Goal: Task Accomplishment & Management: Manage account settings

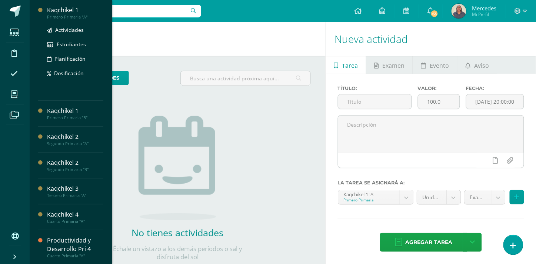
click at [70, 11] on div "Kaqchikel 1" at bounding box center [75, 10] width 56 height 9
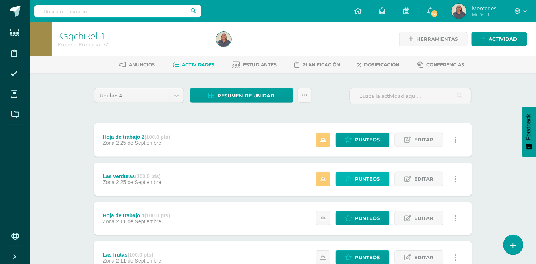
click at [363, 179] on span "Punteos" at bounding box center [367, 179] width 25 height 14
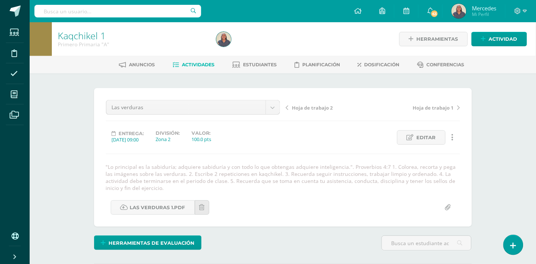
click at [310, 107] on span "Hoja de trabajo 2" at bounding box center [312, 107] width 41 height 7
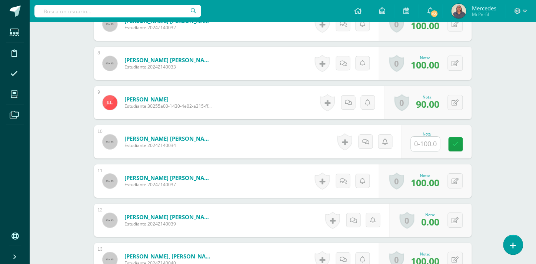
scroll to position [516, 0]
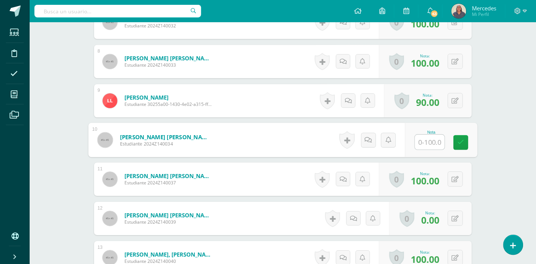
click at [428, 143] on input "text" at bounding box center [430, 142] width 30 height 15
type input "0"
click at [462, 142] on icon at bounding box center [461, 142] width 7 height 6
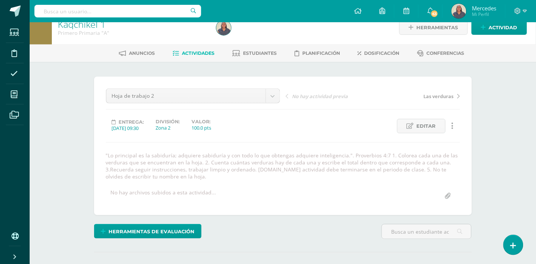
scroll to position [0, 0]
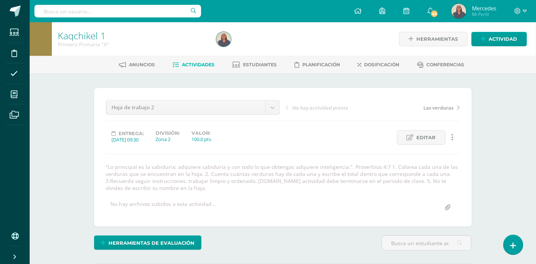
click at [198, 63] on span "Actividades" at bounding box center [198, 65] width 33 height 6
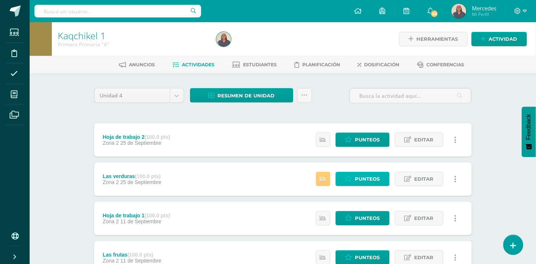
click at [362, 183] on span "Punteos" at bounding box center [367, 179] width 25 height 14
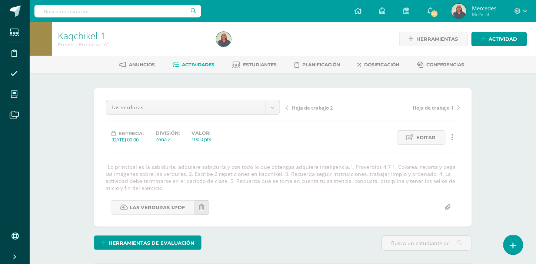
click at [439, 109] on span "Hoja de trabajo 1" at bounding box center [433, 107] width 41 height 7
click at [195, 62] on span "Actividades" at bounding box center [198, 65] width 33 height 6
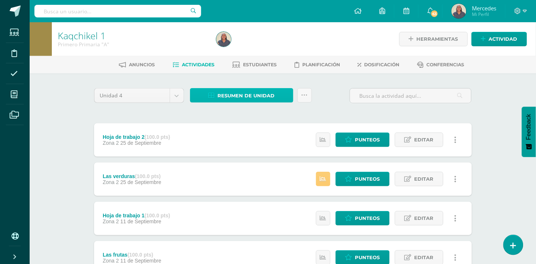
click at [239, 92] on span "Resumen de unidad" at bounding box center [246, 96] width 57 height 14
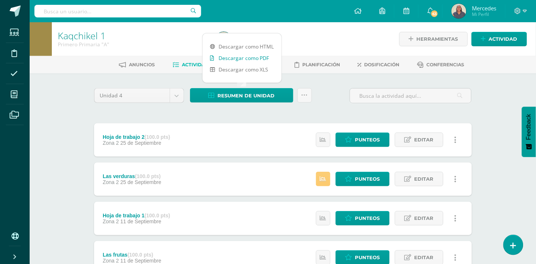
click at [243, 58] on link "Descargar como PDF" at bounding box center [242, 57] width 79 height 11
click at [234, 57] on link "Descargar como PDF" at bounding box center [242, 57] width 79 height 11
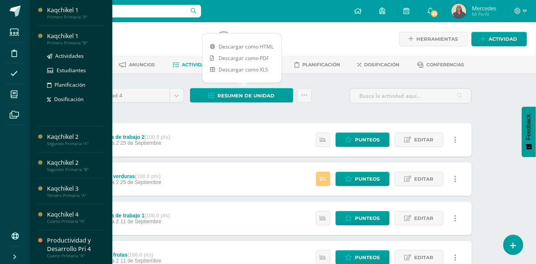
click at [60, 40] on div "Primero Primaria "B"" at bounding box center [75, 42] width 56 height 5
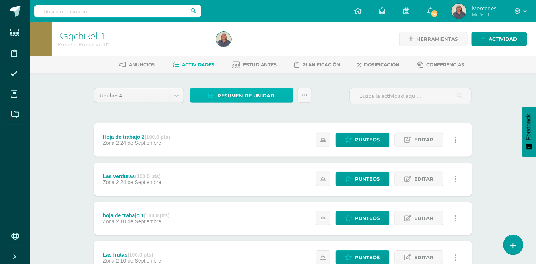
click at [242, 93] on span "Resumen de unidad" at bounding box center [246, 96] width 57 height 14
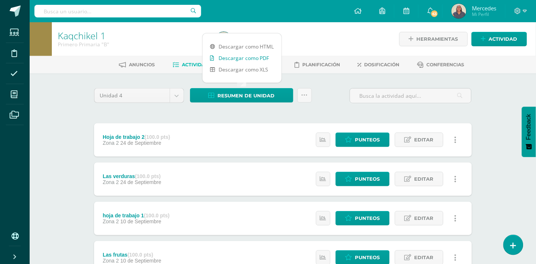
click at [225, 59] on link "Descargar como PDF" at bounding box center [242, 57] width 79 height 11
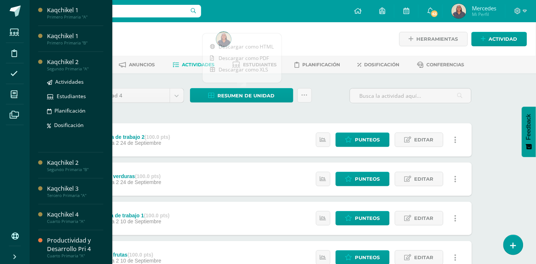
click at [57, 63] on div "Kaqchikel 2" at bounding box center [75, 62] width 56 height 9
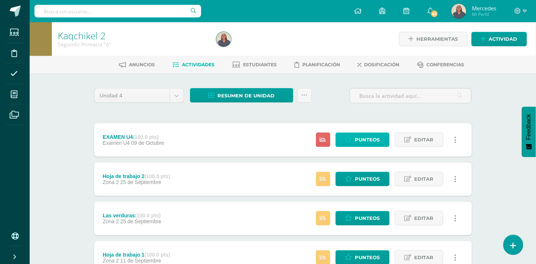
click at [367, 137] on span "Punteos" at bounding box center [367, 140] width 25 height 14
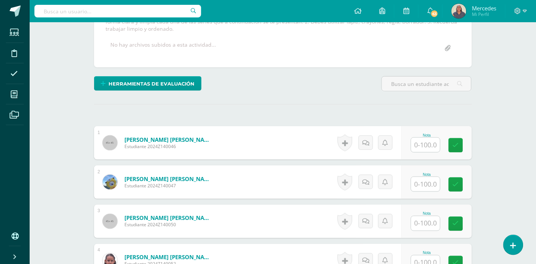
scroll to position [157, 0]
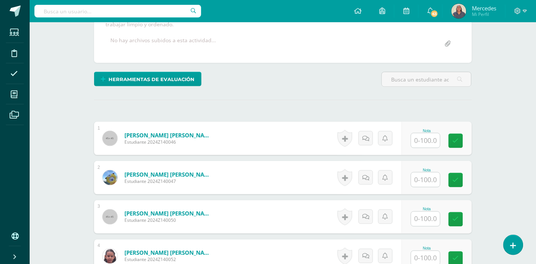
drag, startPoint x: 501, startPoint y: 115, endPoint x: 430, endPoint y: 133, distance: 73.2
click at [430, 133] on input "text" at bounding box center [430, 140] width 30 height 15
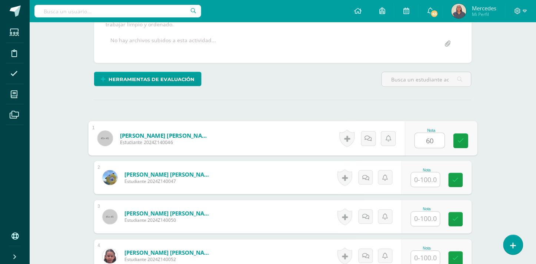
type input "60"
click at [429, 173] on input "text" at bounding box center [425, 180] width 29 height 14
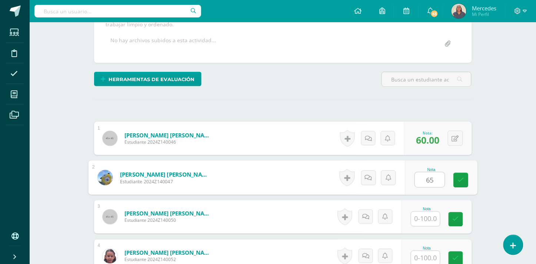
type input "65"
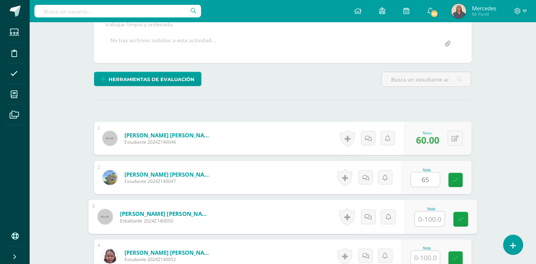
click at [426, 212] on input "text" at bounding box center [430, 219] width 30 height 15
type input "50"
click at [427, 251] on input "text" at bounding box center [425, 258] width 29 height 14
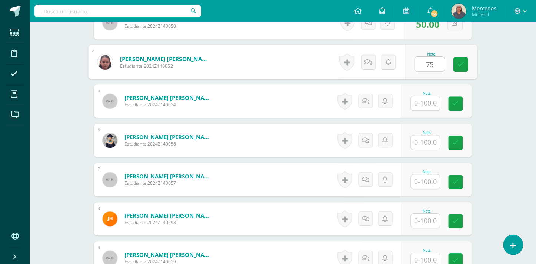
scroll to position [359, 0]
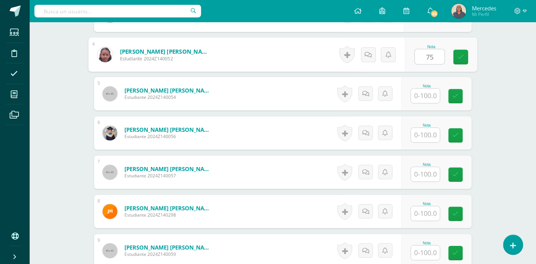
type input "75"
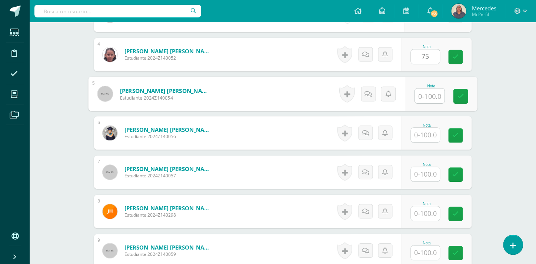
click at [432, 89] on input "text" at bounding box center [430, 96] width 30 height 15
type input "85"
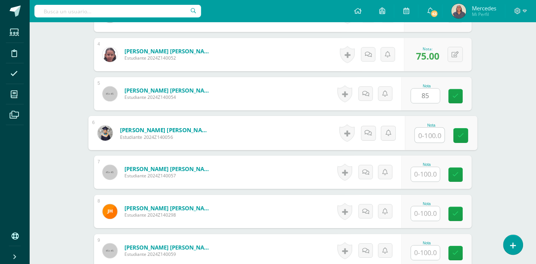
click at [431, 128] on input "text" at bounding box center [430, 135] width 30 height 15
type input "80"
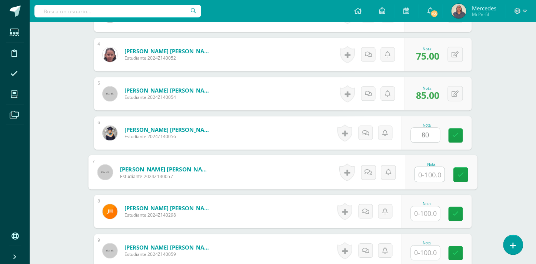
click at [425, 170] on input "text" at bounding box center [430, 174] width 30 height 15
type input "75"
click at [432, 209] on input "text" at bounding box center [425, 213] width 29 height 14
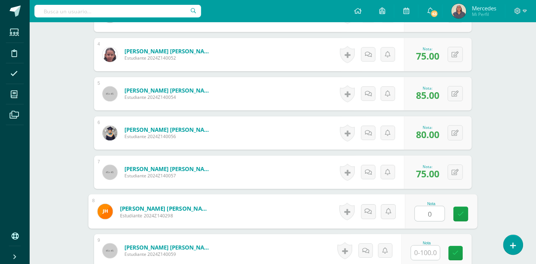
type input "0"
click at [425, 246] on input "text" at bounding box center [425, 253] width 29 height 14
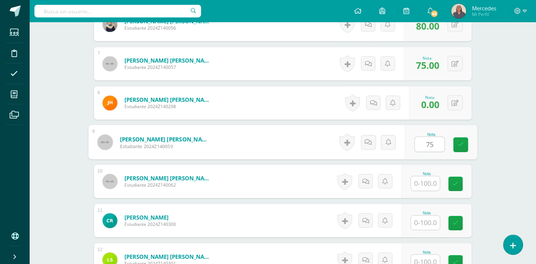
scroll to position [499, 0]
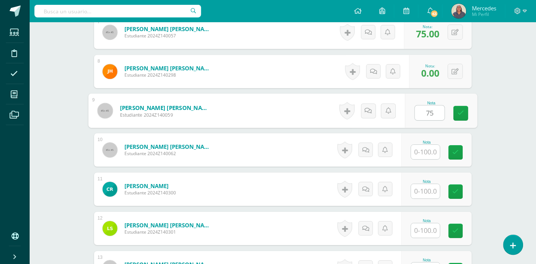
type input "75"
click at [425, 146] on input "text" at bounding box center [425, 152] width 29 height 14
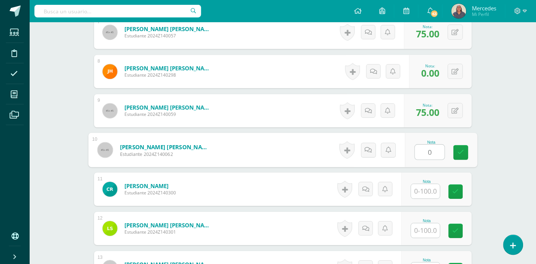
type input "0"
click at [422, 187] on input "text" at bounding box center [425, 191] width 29 height 14
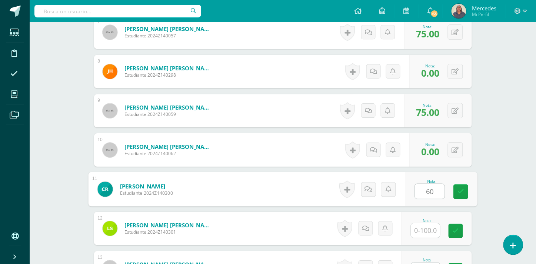
type input "60"
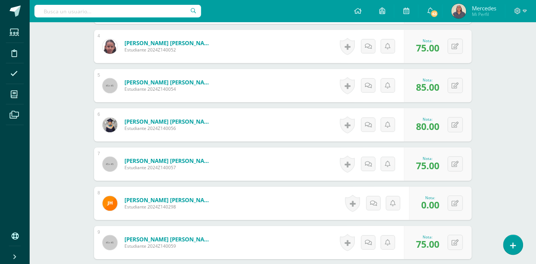
scroll to position [0, 0]
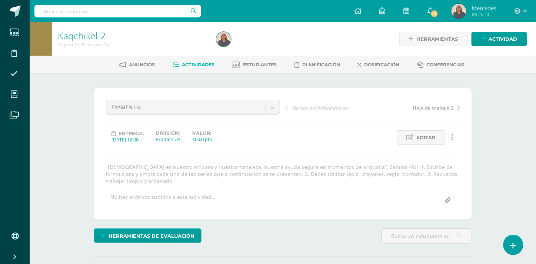
type input "50"
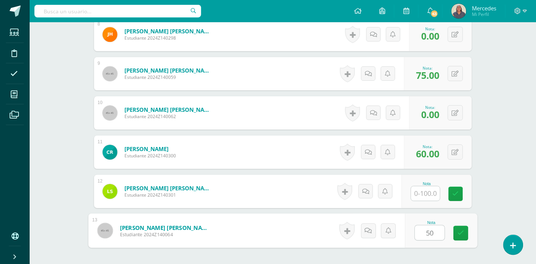
scroll to position [597, 0]
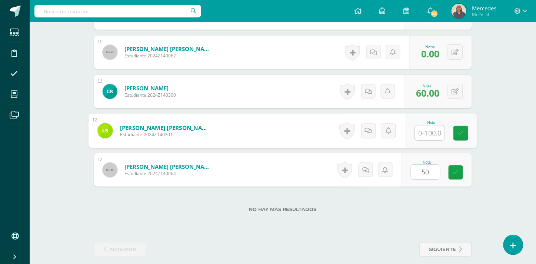
click at [427, 126] on input "text" at bounding box center [430, 133] width 30 height 15
type input "100"
click at [464, 130] on icon at bounding box center [461, 133] width 7 height 6
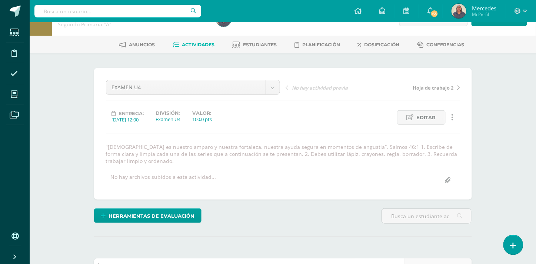
scroll to position [34, 0]
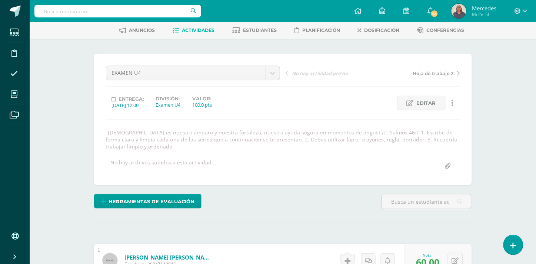
click at [195, 32] on span "Actividades" at bounding box center [198, 30] width 33 height 6
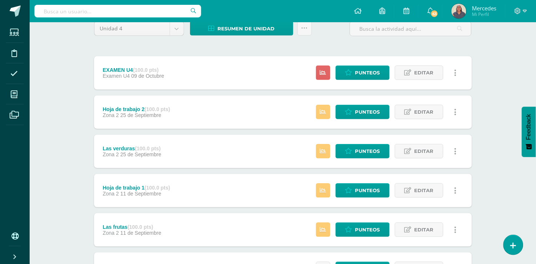
scroll to position [100, 0]
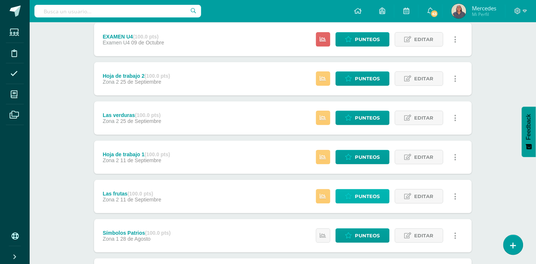
click at [365, 196] on span "Punteos" at bounding box center [367, 197] width 25 height 14
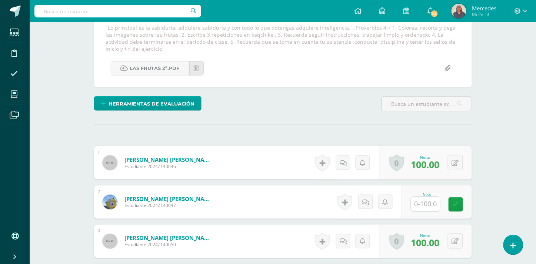
scroll to position [154, 0]
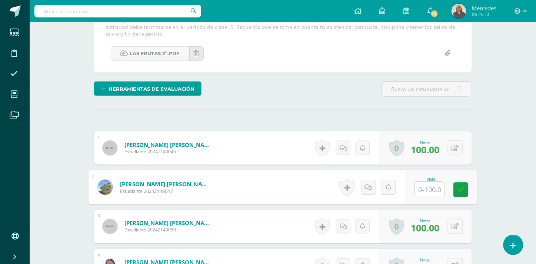
click at [433, 191] on input "text" at bounding box center [430, 189] width 30 height 15
type input "0"
click at [459, 190] on icon at bounding box center [461, 190] width 7 height 6
click at [374, 185] on icon at bounding box center [373, 188] width 7 height 6
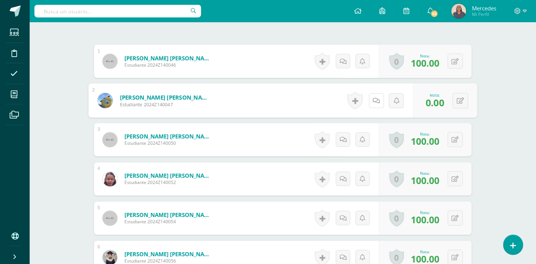
scroll to position [247, 0]
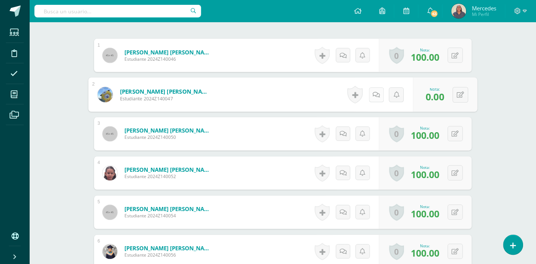
click at [379, 93] on link at bounding box center [376, 94] width 15 height 15
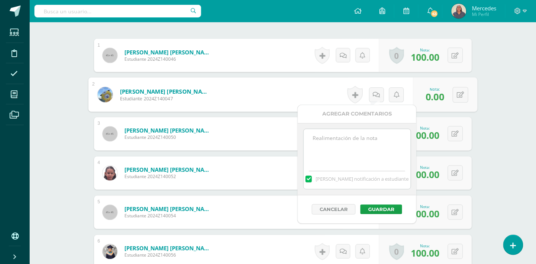
click at [311, 147] on textarea at bounding box center [357, 147] width 107 height 37
type textarea "s"
click at [364, 139] on textarea "Se envió la actividad" at bounding box center [357, 147] width 107 height 37
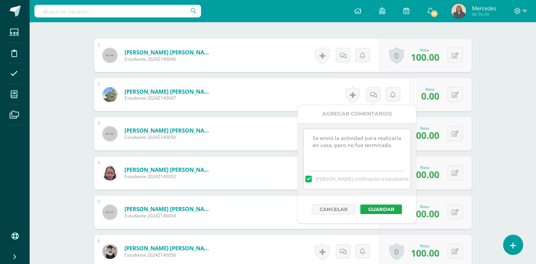
type textarea "Se envió la actividad para realizarla en casa, pero no fue terminada."
click at [365, 207] on button "Guardar" at bounding box center [382, 210] width 42 height 10
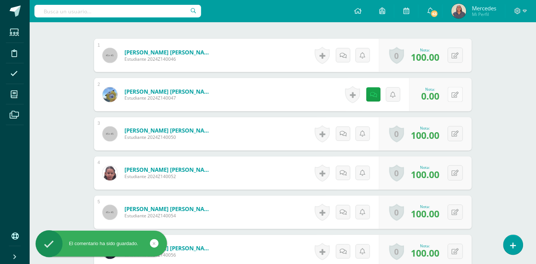
click at [455, 95] on button at bounding box center [455, 94] width 15 height 15
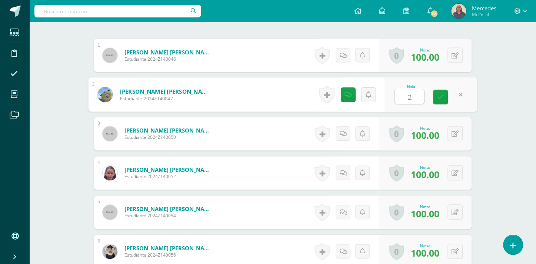
type input "20"
click at [442, 97] on icon at bounding box center [441, 97] width 7 height 6
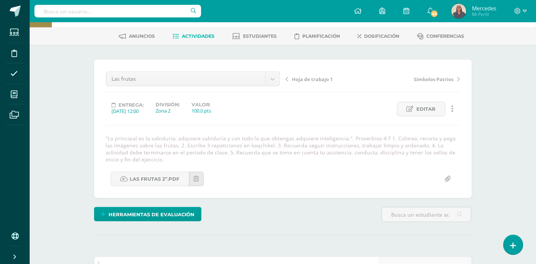
scroll to position [0, 0]
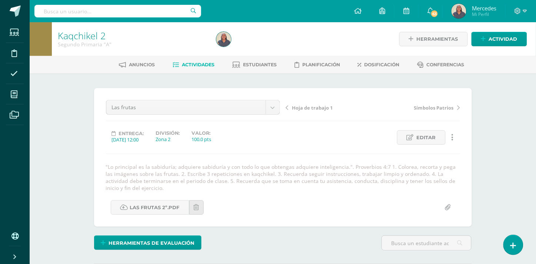
click at [312, 112] on div "Hoja de trabajo 1 Símbolos Patrios" at bounding box center [373, 110] width 180 height 21
click at [312, 107] on span "Hoja de trabajo 1" at bounding box center [312, 107] width 41 height 7
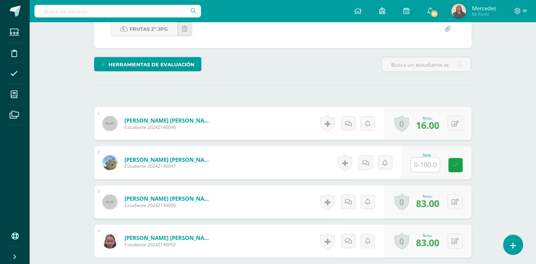
scroll to position [179, 0]
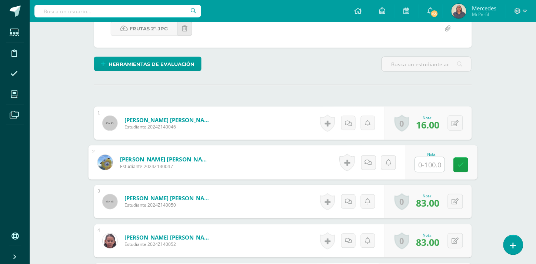
click at [425, 158] on input "text" at bounding box center [430, 164] width 30 height 15
drag, startPoint x: 425, startPoint y: 158, endPoint x: 504, endPoint y: 162, distance: 79.4
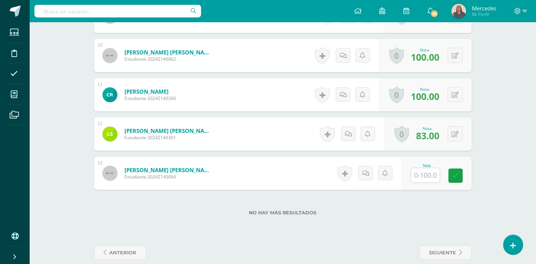
scroll to position [603, 0]
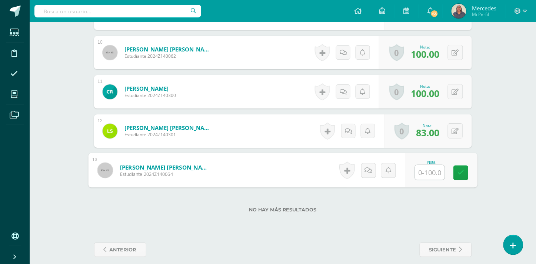
click at [429, 166] on input "text" at bounding box center [430, 172] width 30 height 15
type input "65"
click at [463, 170] on icon at bounding box center [461, 173] width 7 height 6
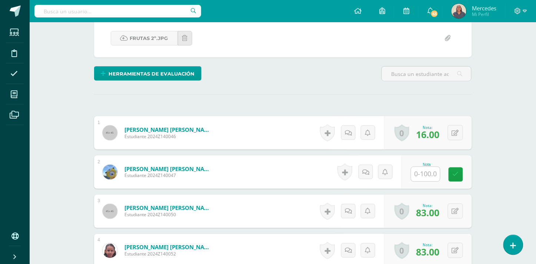
scroll to position [171, 0]
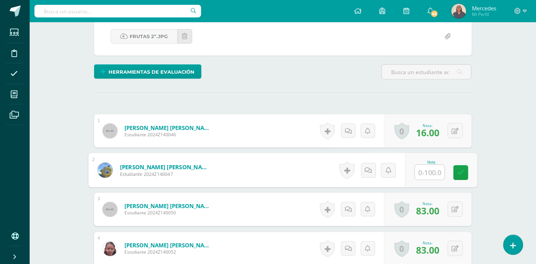
click at [424, 166] on input "text" at bounding box center [430, 172] width 30 height 15
type input "85"
click at [459, 170] on icon at bounding box center [461, 173] width 7 height 6
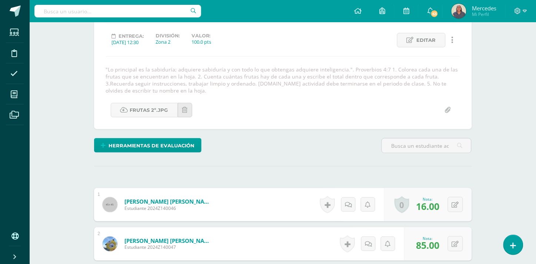
scroll to position [4, 0]
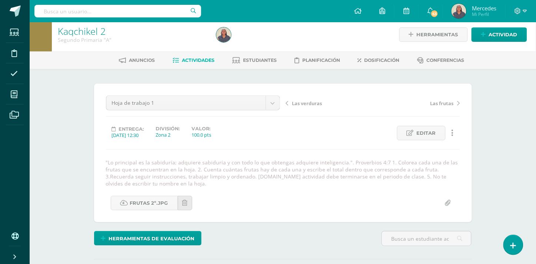
click at [443, 102] on span "Las frutas" at bounding box center [442, 103] width 23 height 7
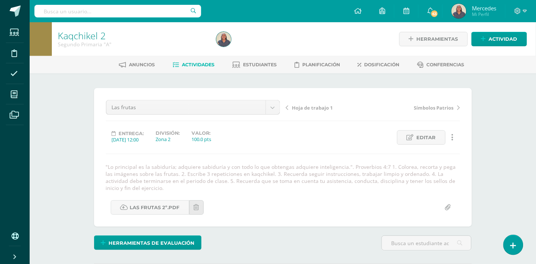
click at [195, 65] on span "Actividades" at bounding box center [198, 65] width 33 height 6
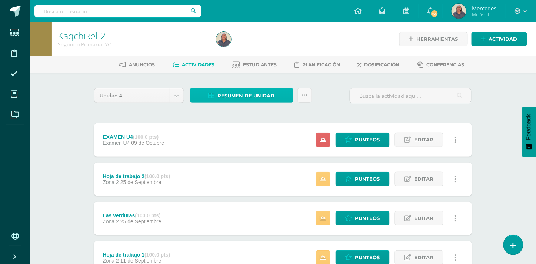
click at [230, 94] on span "Resumen de unidad" at bounding box center [246, 96] width 57 height 14
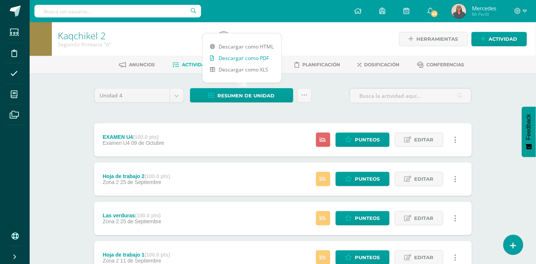
click at [233, 57] on link "Descargar como PDF" at bounding box center [242, 57] width 79 height 11
click at [364, 218] on span "Punteos" at bounding box center [367, 219] width 25 height 14
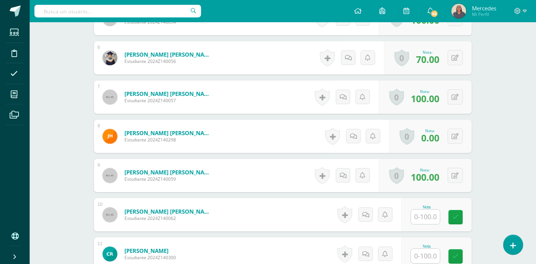
scroll to position [452, 0]
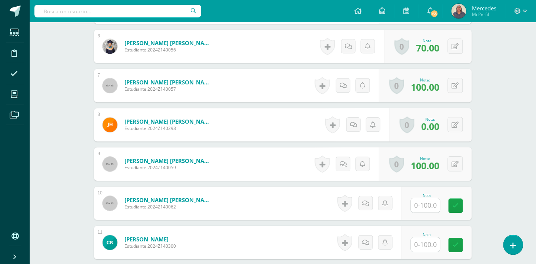
click at [428, 205] on input "text" at bounding box center [425, 205] width 29 height 14
type input "0"
click at [433, 245] on input "text" at bounding box center [425, 245] width 29 height 14
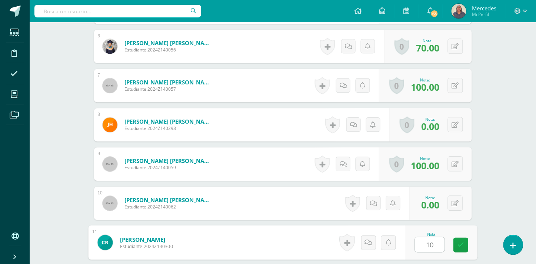
type input "100"
click at [460, 244] on icon at bounding box center [461, 245] width 7 height 6
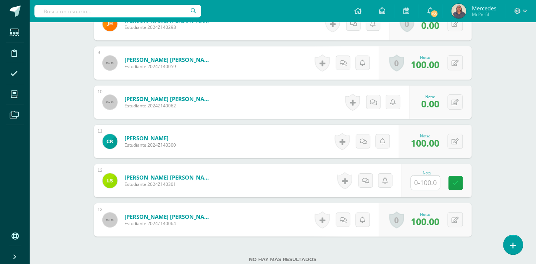
scroll to position [567, 0]
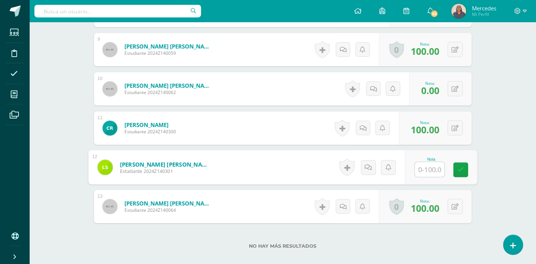
click at [426, 169] on input "text" at bounding box center [430, 169] width 30 height 15
click at [428, 169] on input "0" at bounding box center [430, 169] width 30 height 15
type input "50"
click at [459, 171] on icon at bounding box center [461, 170] width 7 height 6
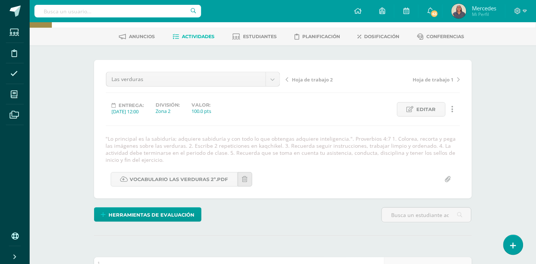
scroll to position [0, 0]
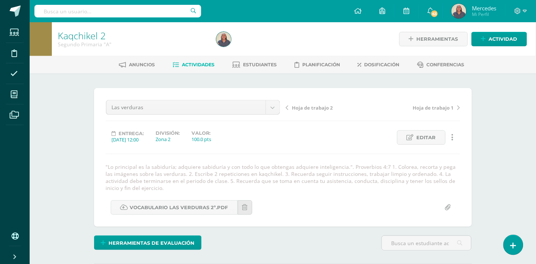
click at [303, 107] on span "Hoja de trabajo 2" at bounding box center [312, 107] width 41 height 7
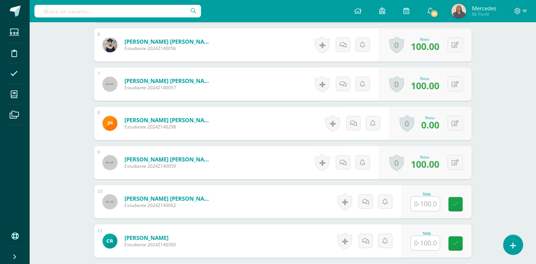
scroll to position [477, 0]
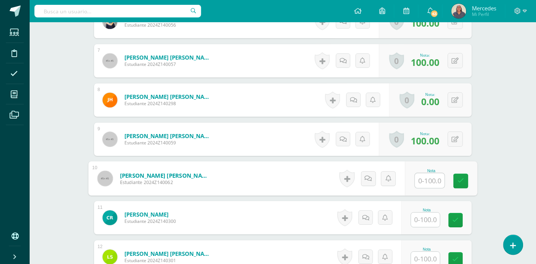
click at [430, 179] on input "text" at bounding box center [430, 180] width 30 height 15
type input "0"
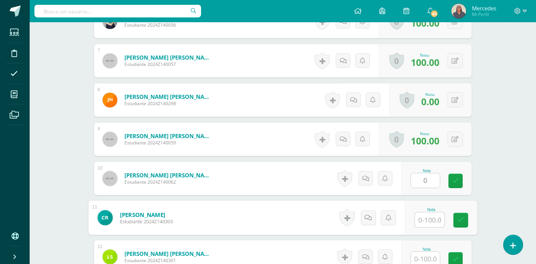
click at [425, 219] on input "text" at bounding box center [430, 220] width 30 height 15
type input "100"
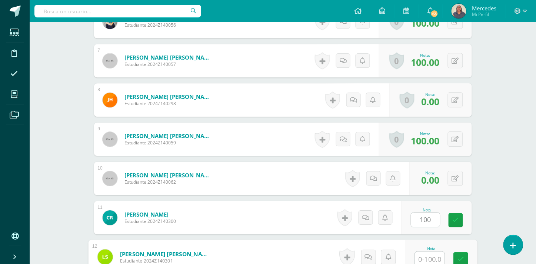
click at [429, 256] on input "text" at bounding box center [430, 259] width 30 height 15
type input "50"
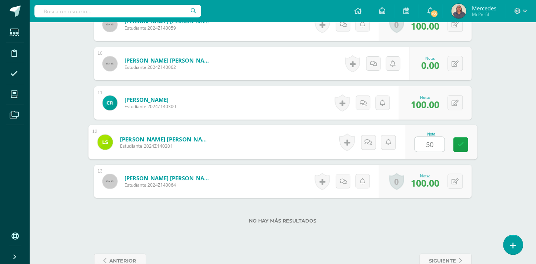
scroll to position [610, 0]
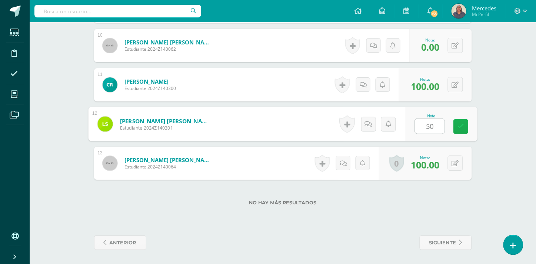
click at [461, 124] on icon at bounding box center [461, 126] width 7 height 6
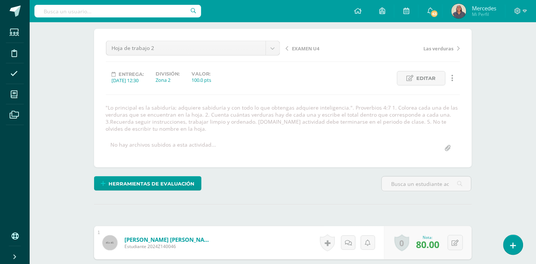
scroll to position [0, 0]
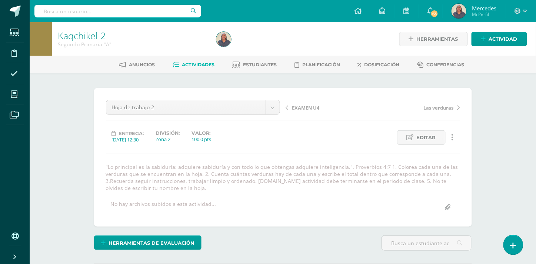
click at [185, 64] on span "Actividades" at bounding box center [198, 65] width 33 height 6
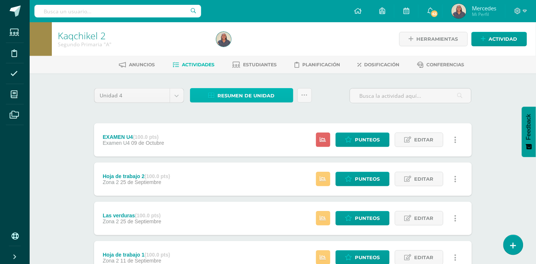
click at [245, 97] on span "Resumen de unidad" at bounding box center [246, 96] width 57 height 14
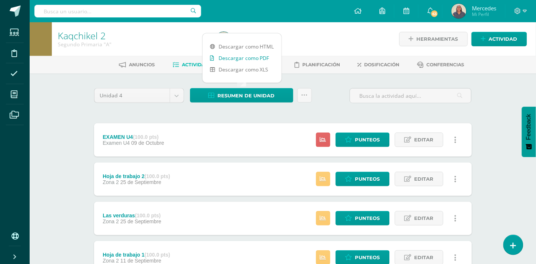
click at [249, 57] on link "Descargar como PDF" at bounding box center [242, 57] width 79 height 11
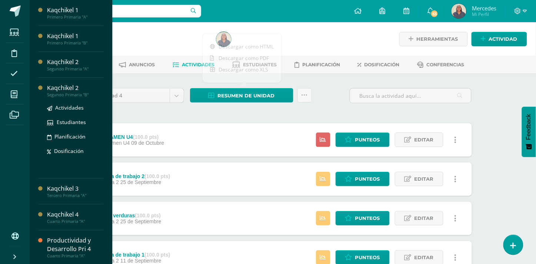
click at [76, 93] on div "Segundo Primaria "B"" at bounding box center [75, 94] width 56 height 5
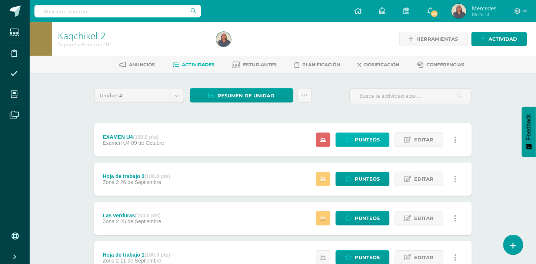
click at [376, 140] on span "Punteos" at bounding box center [367, 140] width 25 height 14
